Goal: Task Accomplishment & Management: Use online tool/utility

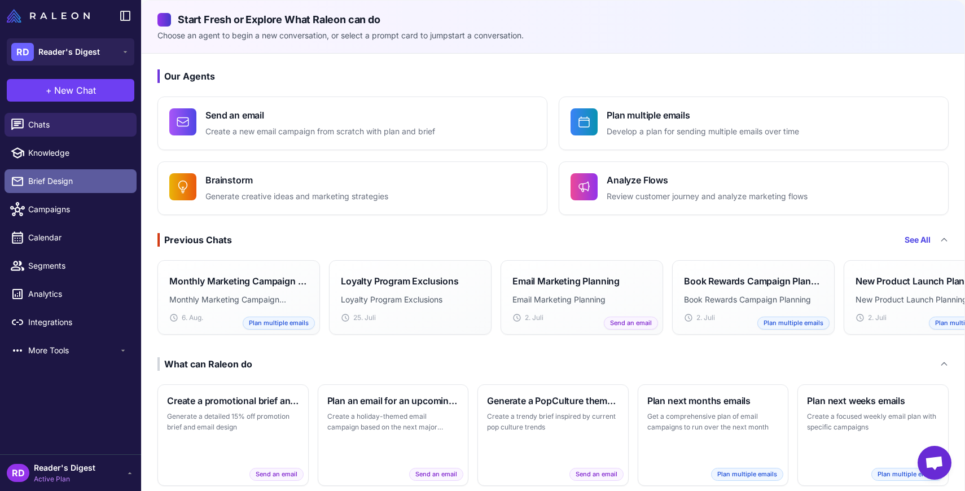
click at [43, 178] on span "Brief Design" at bounding box center [77, 181] width 99 height 12
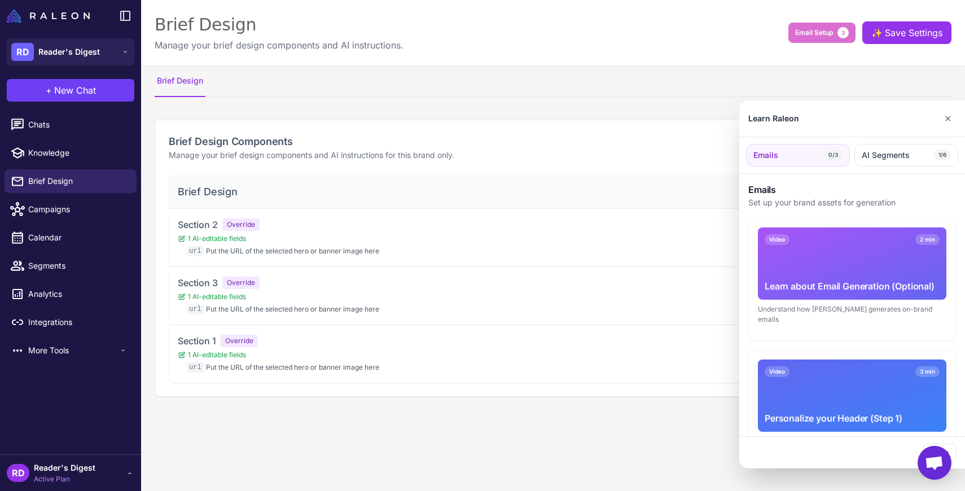
click at [45, 349] on div at bounding box center [482, 245] width 965 height 491
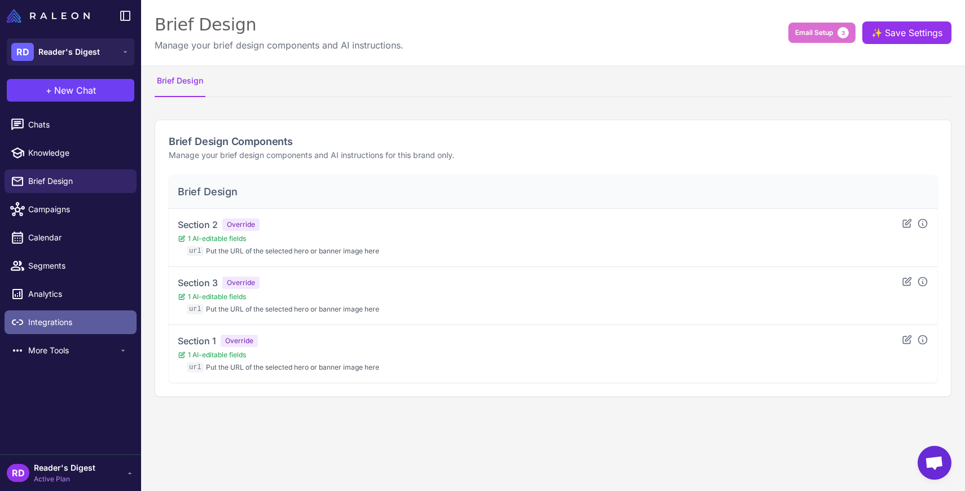
click at [41, 321] on span "Integrations" at bounding box center [77, 322] width 99 height 12
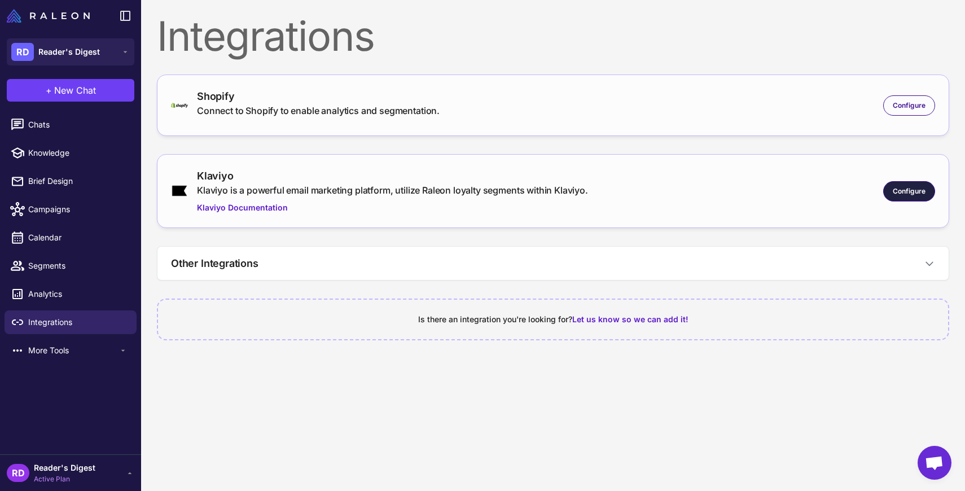
click at [912, 187] on span "Configure" at bounding box center [909, 191] width 33 height 10
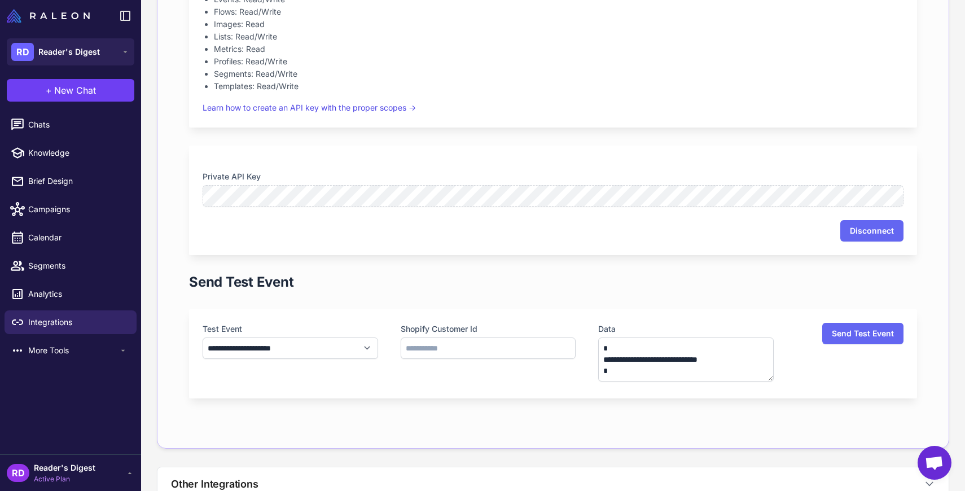
scroll to position [372, 0]
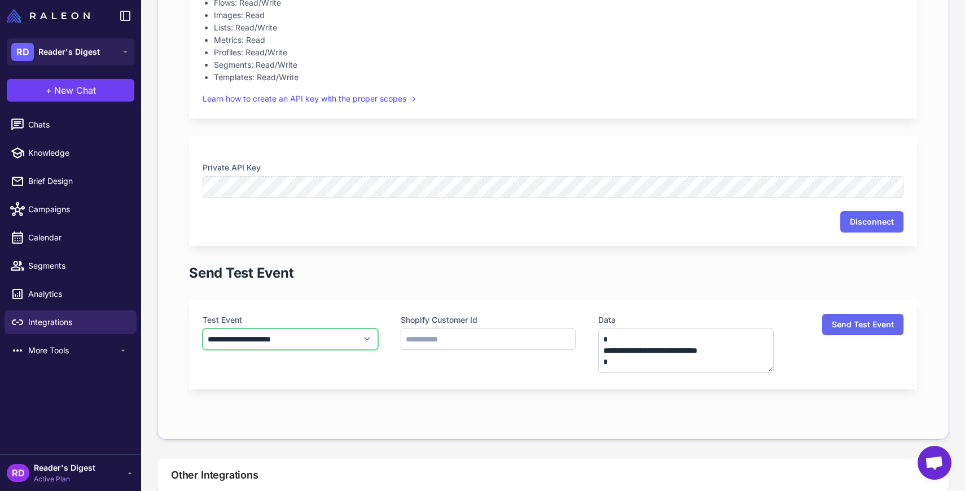
click at [374, 334] on select "**********" at bounding box center [290, 338] width 175 height 21
click at [58, 268] on span "Segments" at bounding box center [77, 266] width 99 height 12
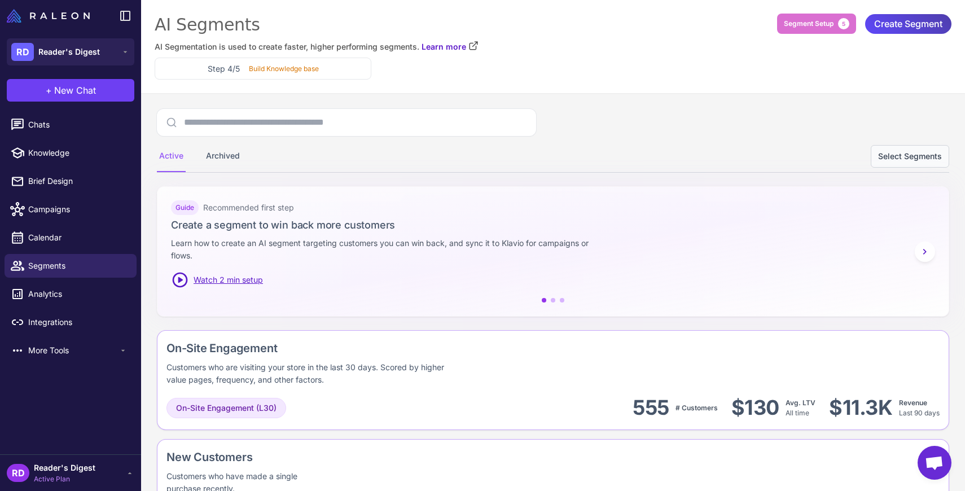
click at [903, 157] on button "Select Segments" at bounding box center [910, 156] width 78 height 23
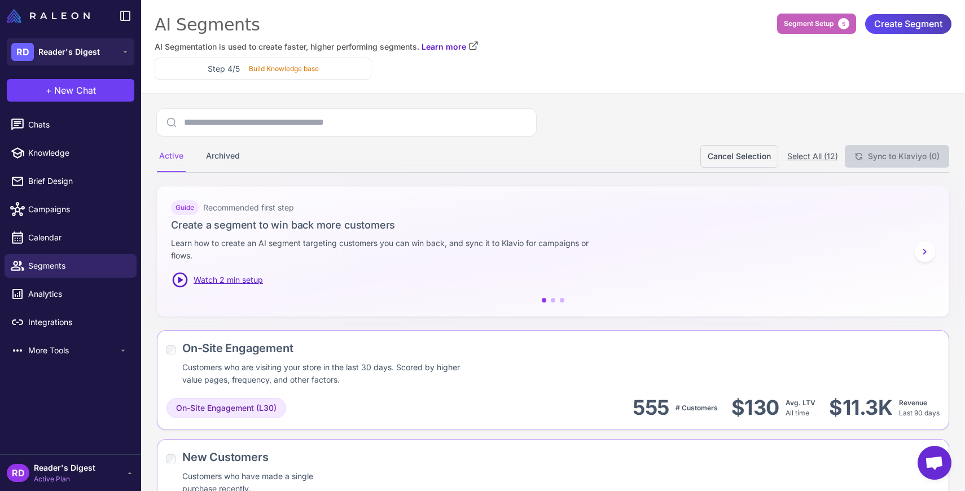
click at [791, 32] on button "Segment Setup 5" at bounding box center [816, 24] width 79 height 20
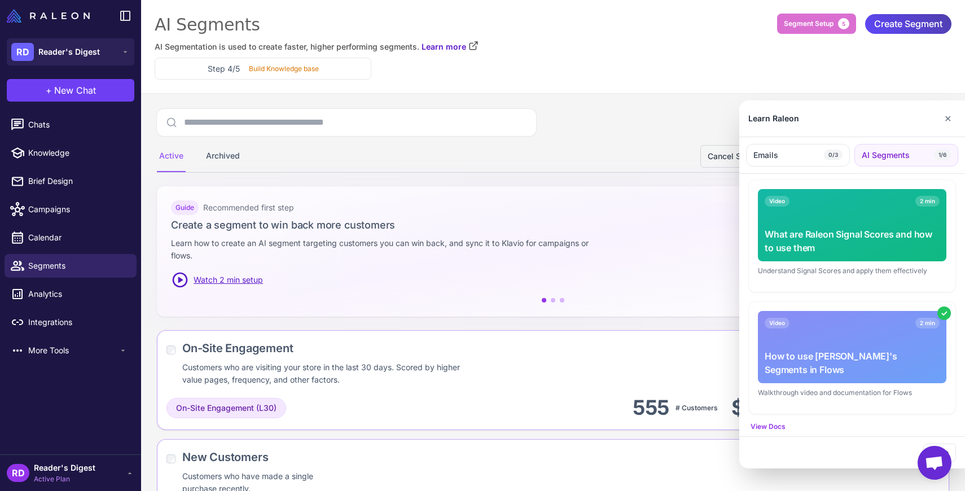
scroll to position [530, 0]
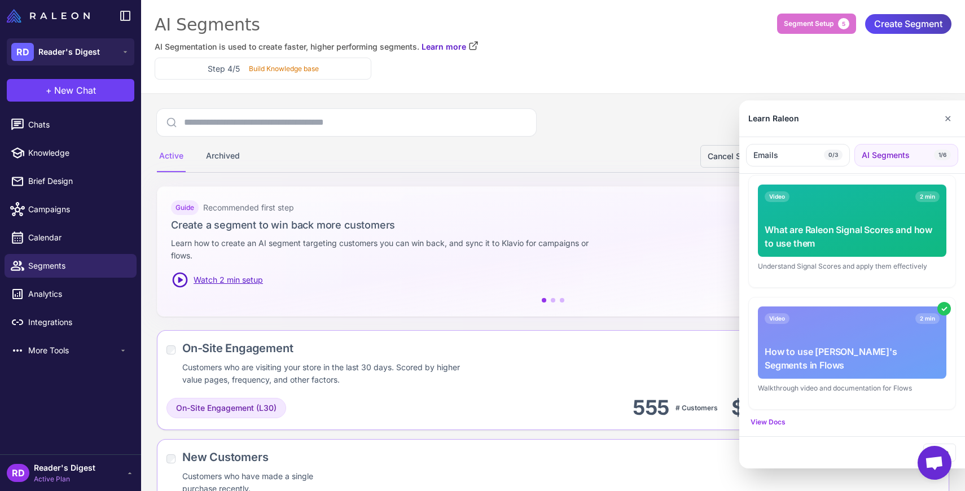
click at [848, 318] on div "Video 2 min" at bounding box center [852, 318] width 175 height 11
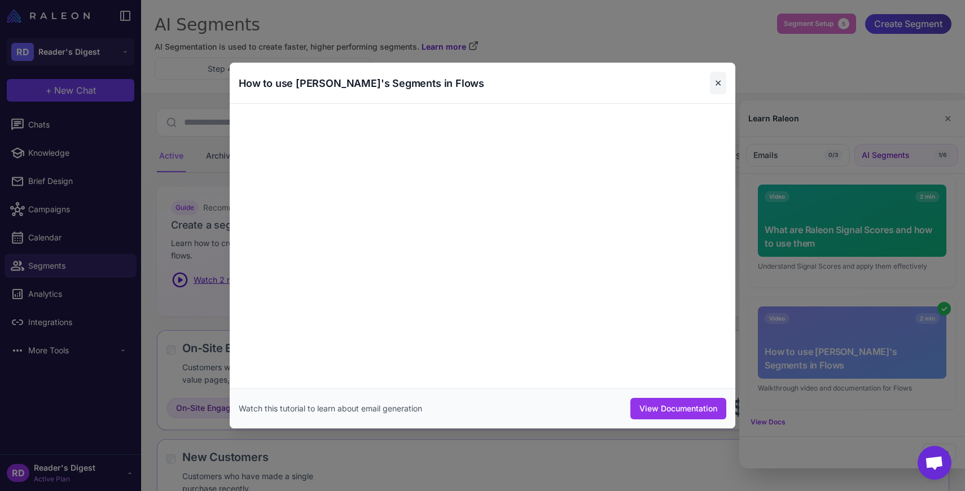
click at [716, 82] on button "✕" at bounding box center [718, 83] width 16 height 23
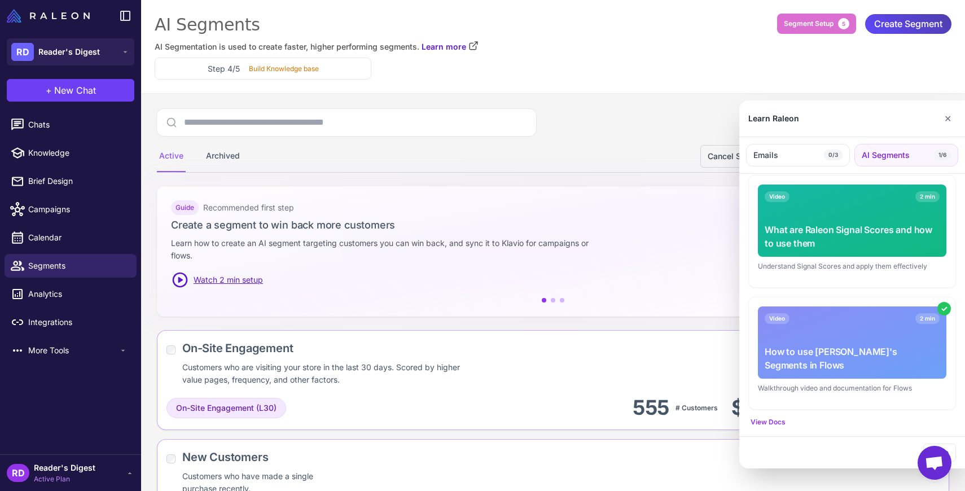
drag, startPoint x: 946, startPoint y: 120, endPoint x: 936, endPoint y: 120, distance: 10.7
click at [946, 120] on button "✕" at bounding box center [948, 118] width 16 height 23
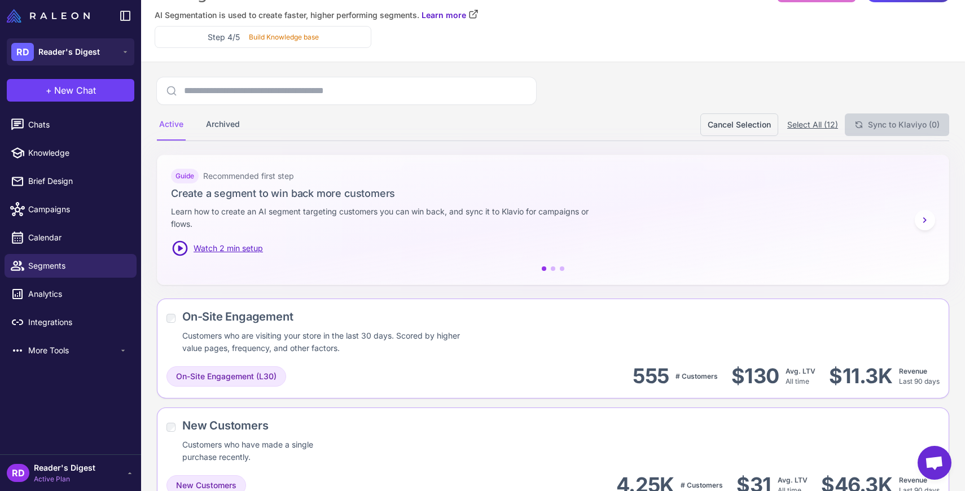
scroll to position [0, 0]
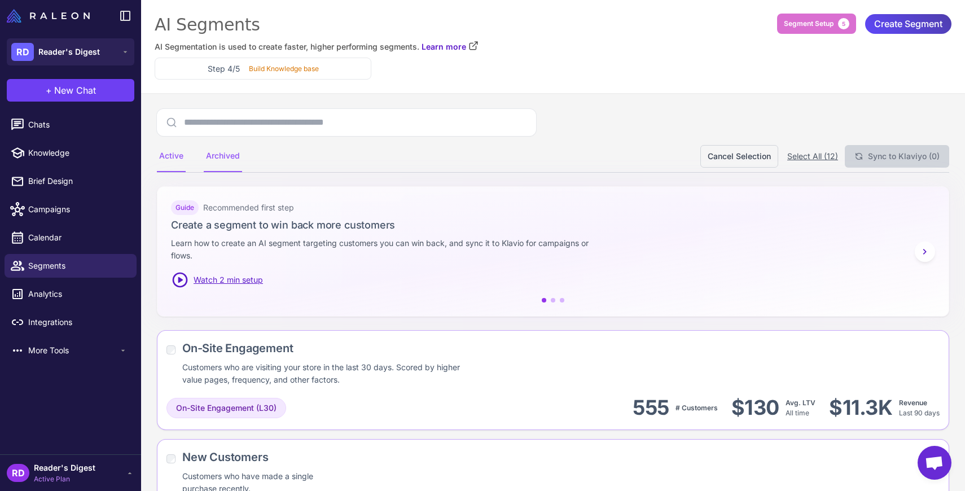
click at [225, 159] on div "Archived" at bounding box center [223, 157] width 38 height 32
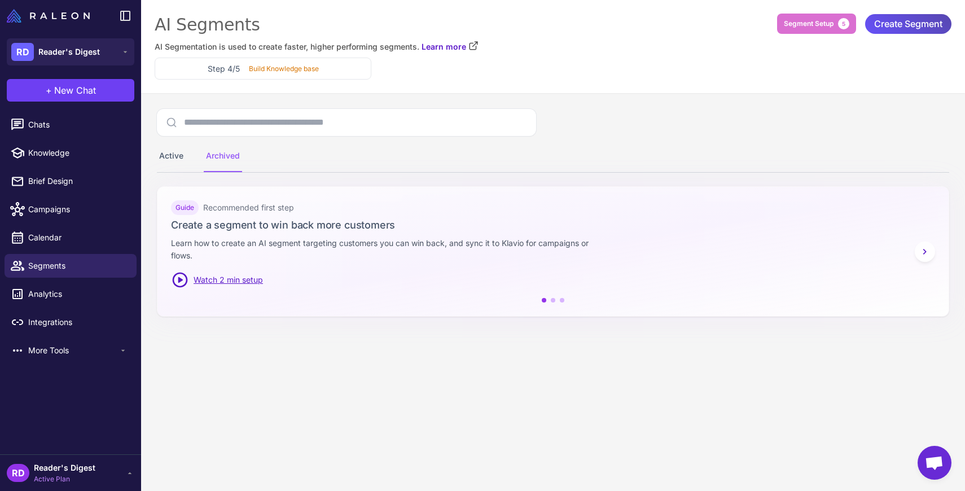
click at [920, 21] on span "Create Segment" at bounding box center [908, 24] width 68 height 20
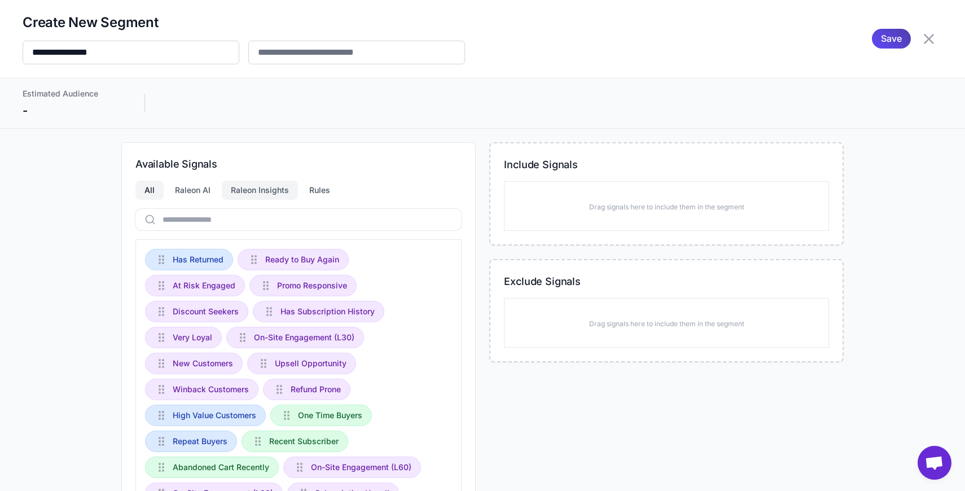
click at [262, 187] on div "Raleon Insights" at bounding box center [260, 190] width 76 height 19
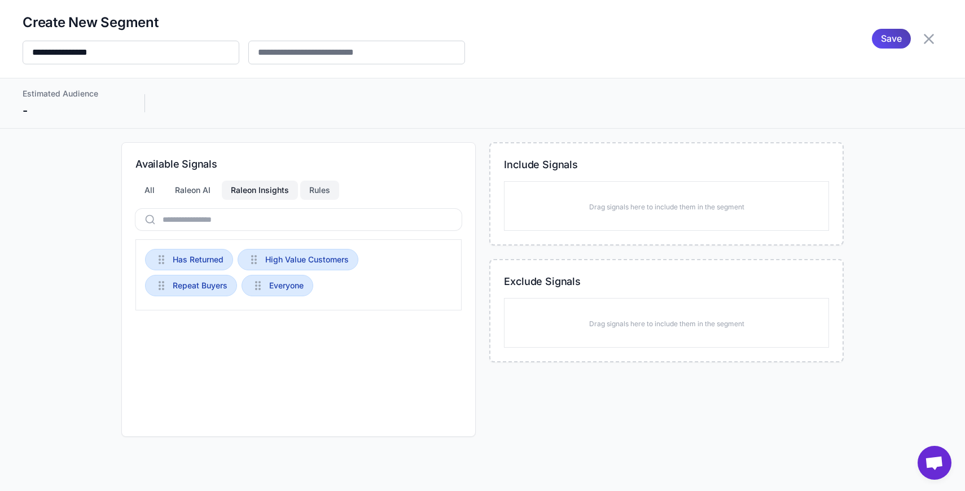
click at [318, 188] on div "Rules" at bounding box center [319, 190] width 39 height 19
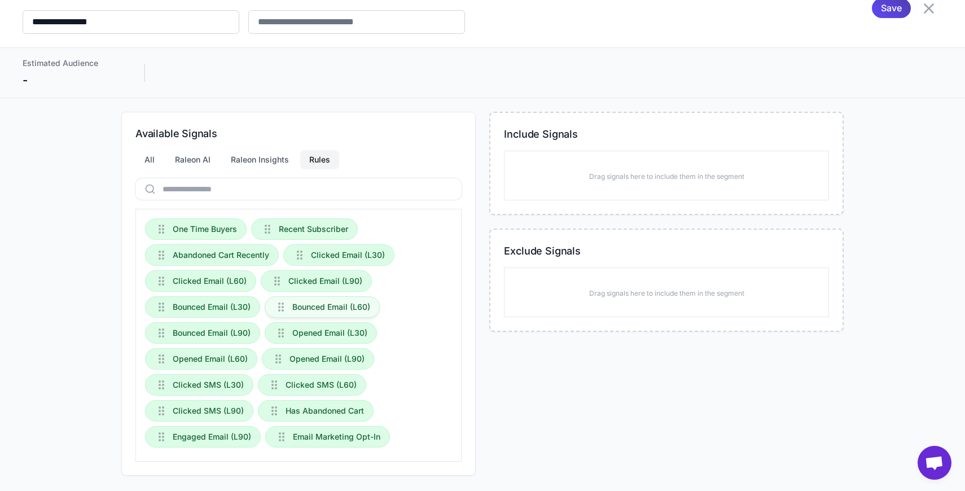
scroll to position [33, 0]
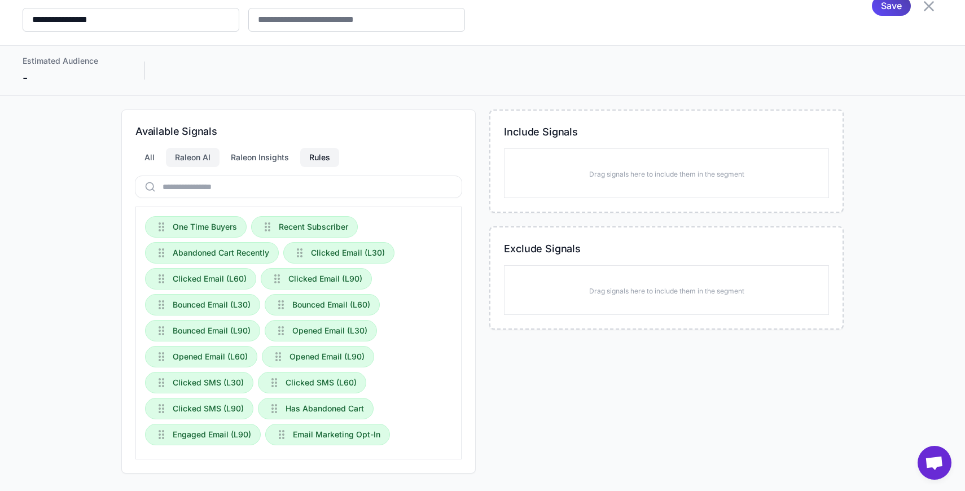
click at [194, 153] on div "Raleon AI" at bounding box center [193, 157] width 54 height 19
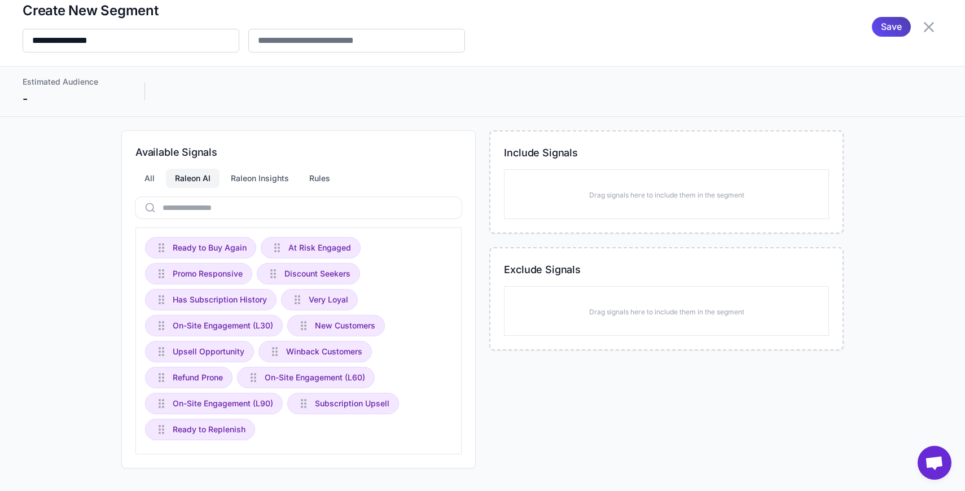
scroll to position [12, 0]
click at [144, 174] on div "All" at bounding box center [149, 178] width 28 height 19
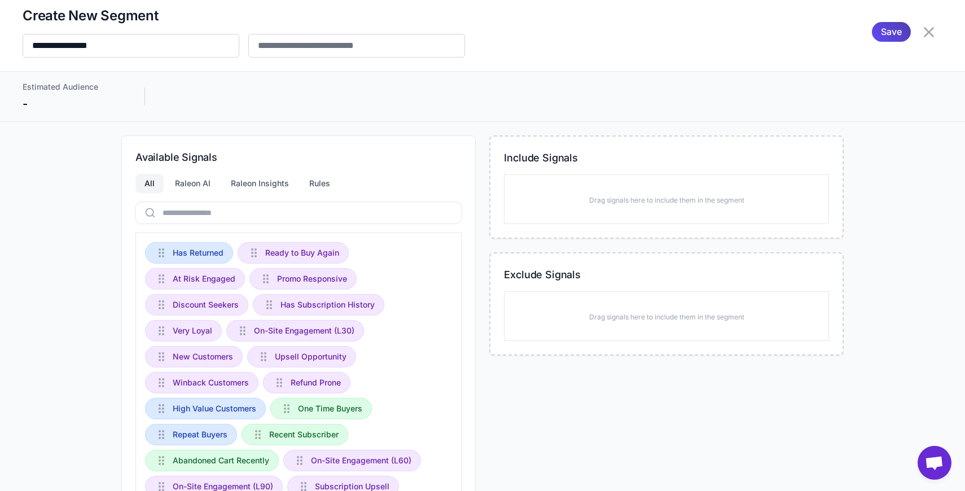
scroll to position [0, 0]
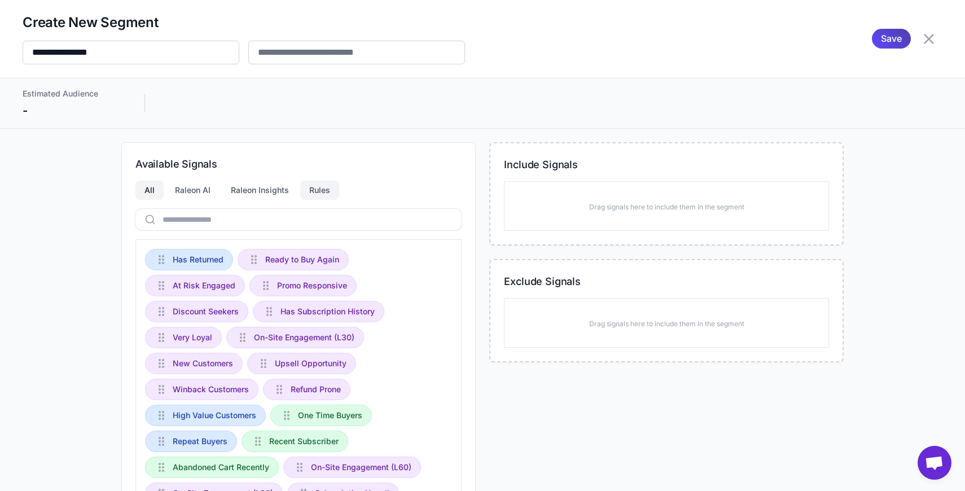
click at [325, 188] on div "Rules" at bounding box center [319, 190] width 39 height 19
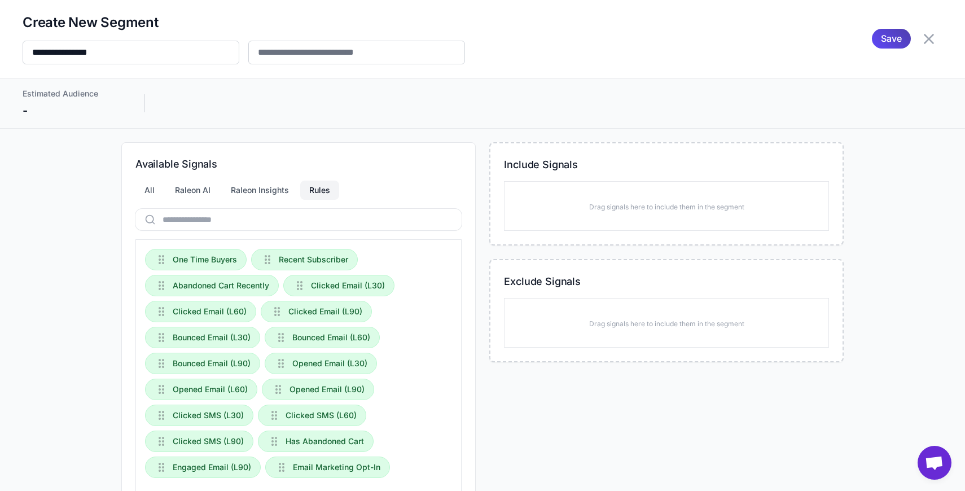
click at [927, 38] on icon at bounding box center [929, 39] width 10 height 10
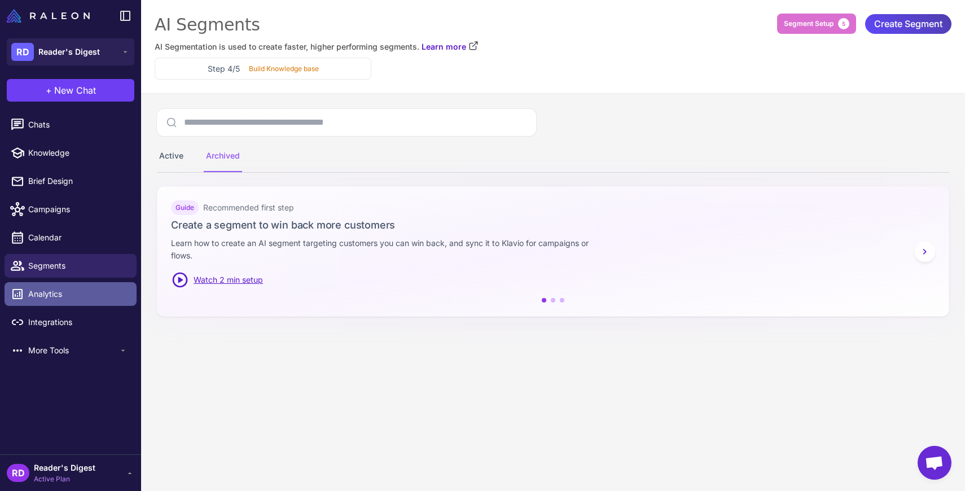
click at [48, 293] on span "Analytics" at bounding box center [77, 294] width 99 height 12
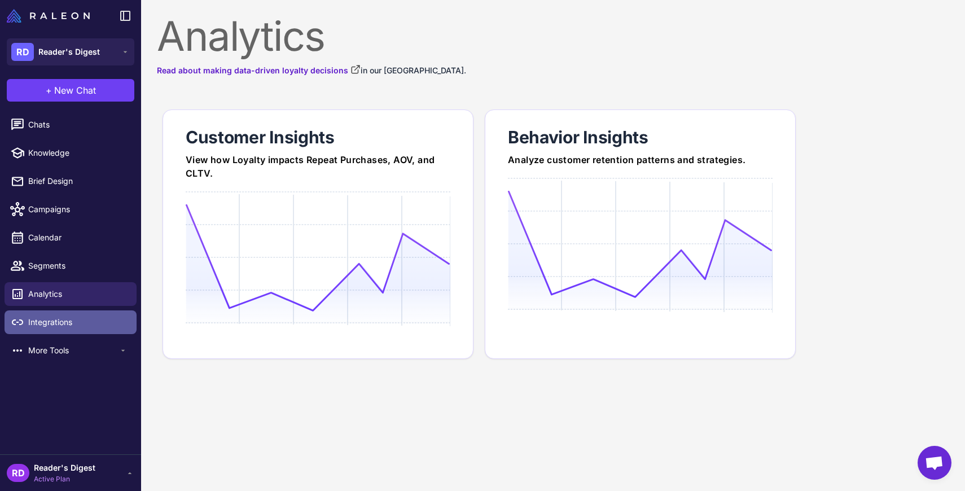
click at [46, 321] on span "Integrations" at bounding box center [77, 322] width 99 height 12
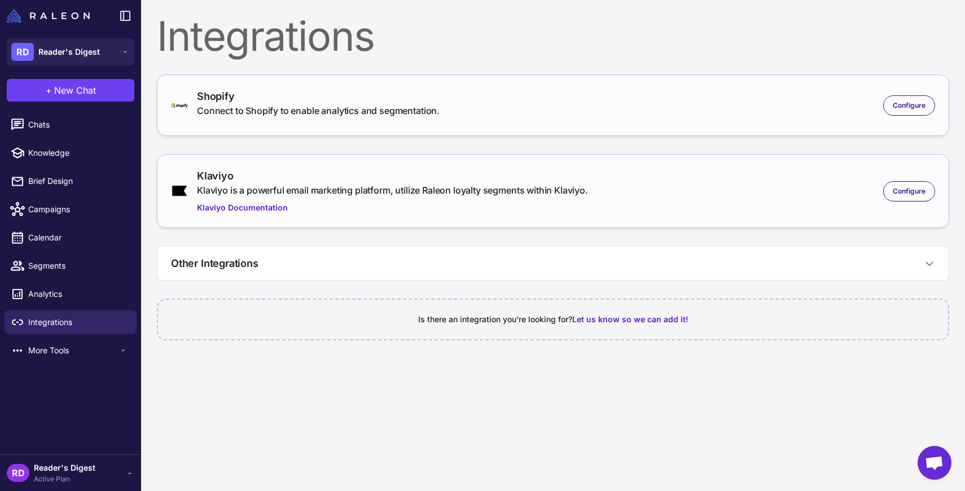
click at [744, 124] on div "Shopify Connect to Shopify to enable analytics and segmentation. Configure" at bounding box center [553, 105] width 792 height 62
click at [925, 106] on span "Configure" at bounding box center [909, 105] width 33 height 10
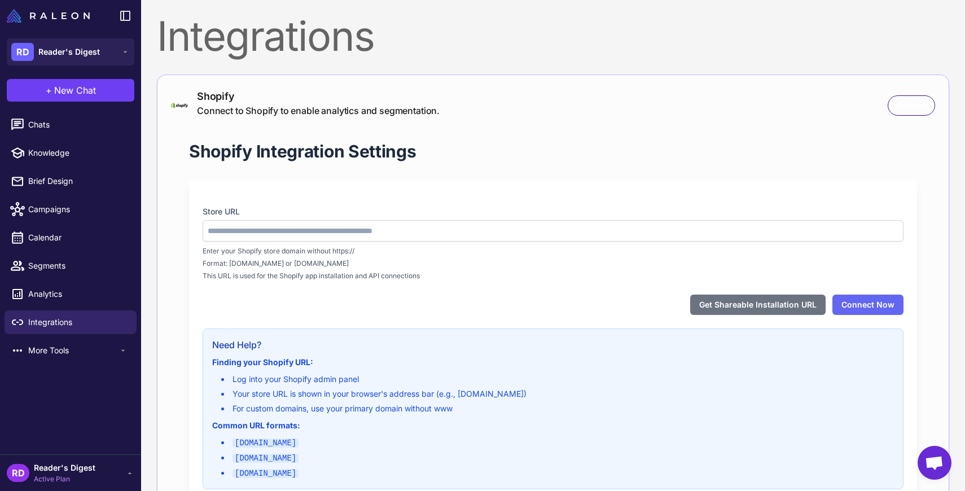
type input "**********"
